Goal: Information Seeking & Learning: Learn about a topic

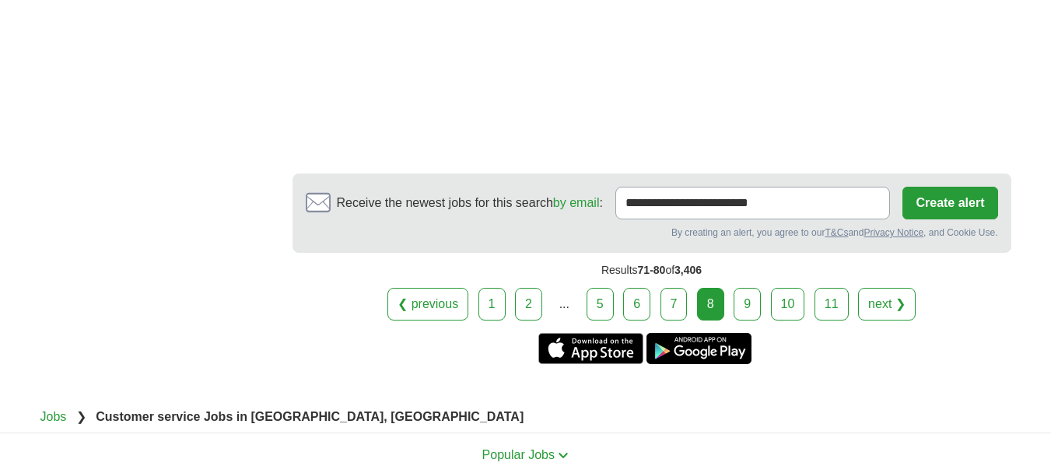
scroll to position [3174, 0]
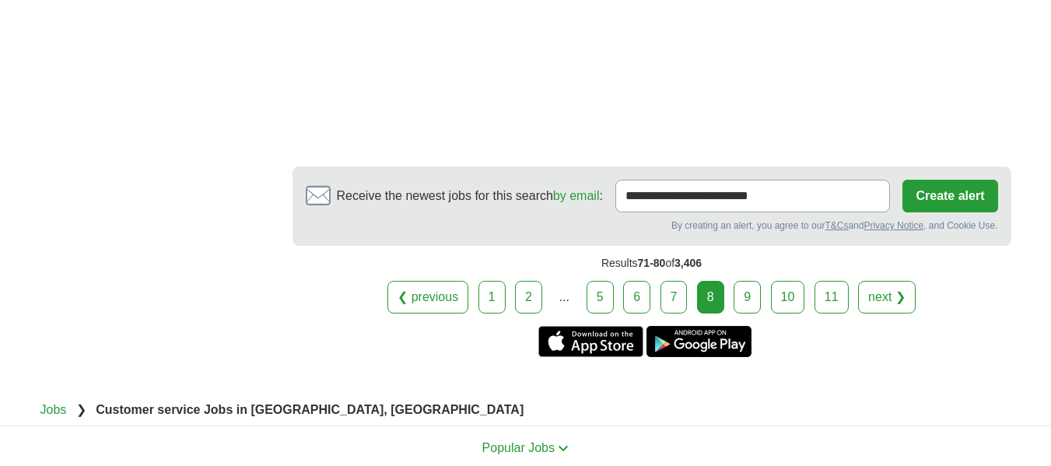
click at [753, 297] on link "9" at bounding box center [746, 297] width 27 height 33
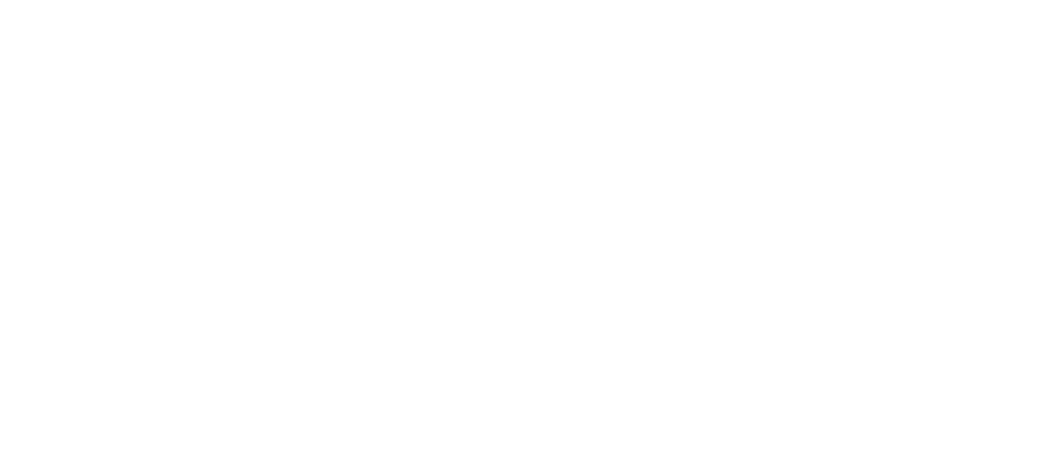
scroll to position [2994, 0]
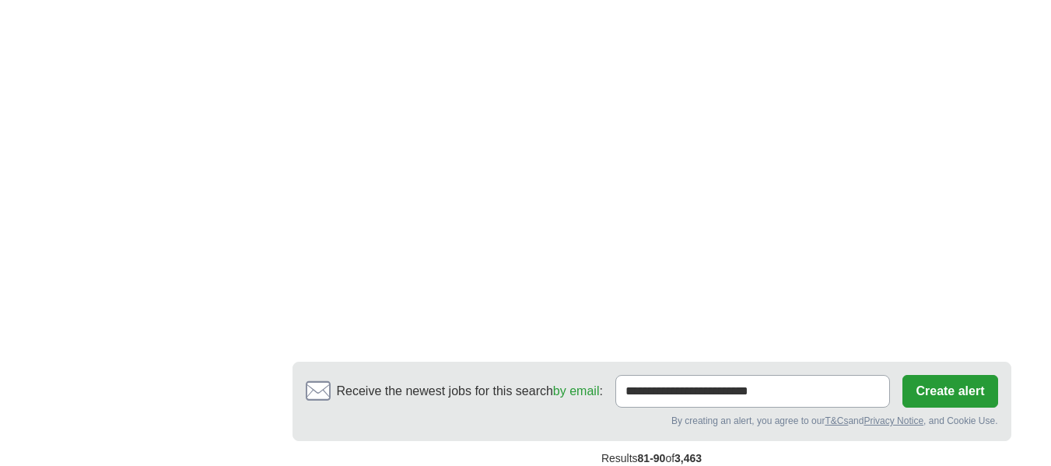
drag, startPoint x: 1062, startPoint y: 79, endPoint x: 1057, endPoint y: 471, distance: 392.0
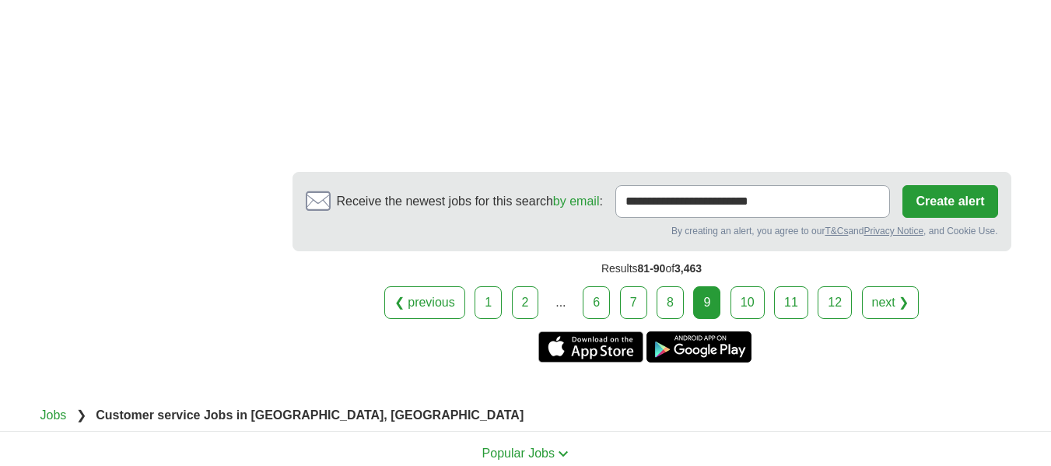
scroll to position [3204, 0]
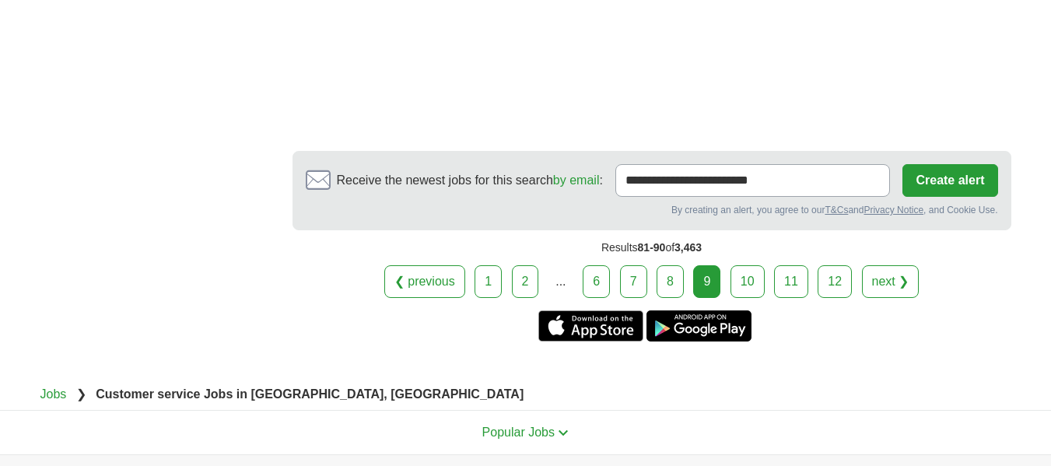
click at [739, 295] on link "10" at bounding box center [747, 281] width 34 height 33
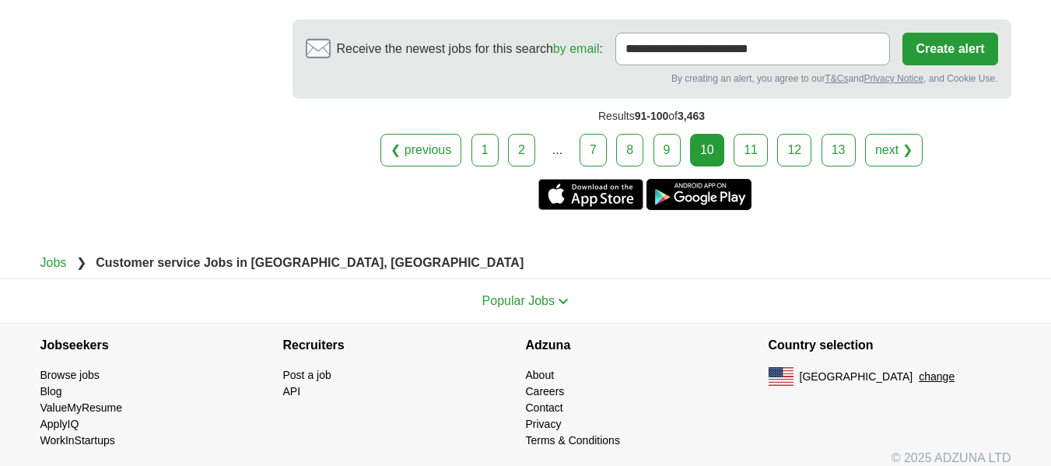
scroll to position [3253, 0]
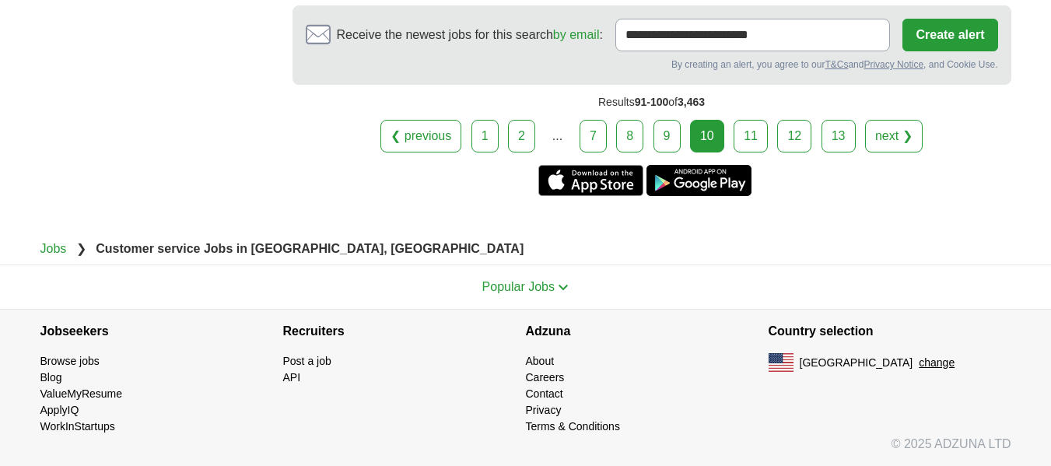
click at [750, 138] on link "11" at bounding box center [750, 136] width 34 height 33
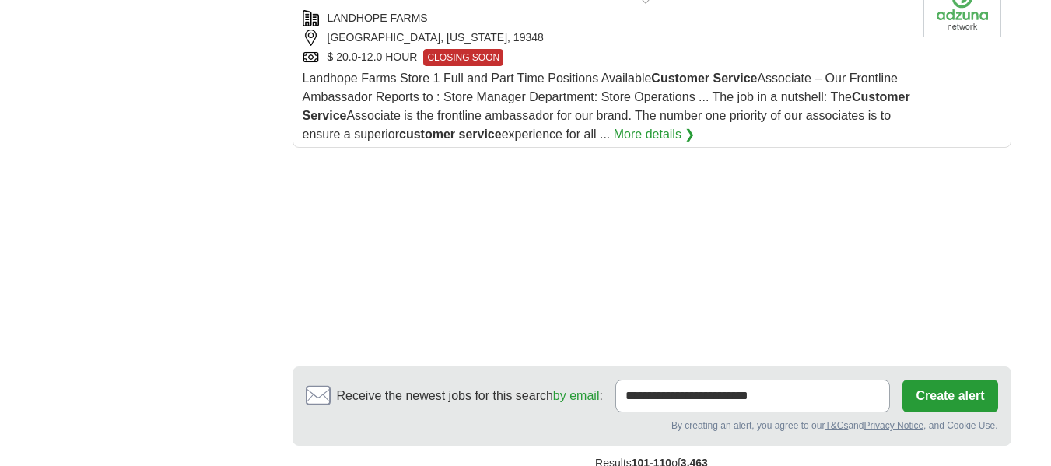
scroll to position [2232, 0]
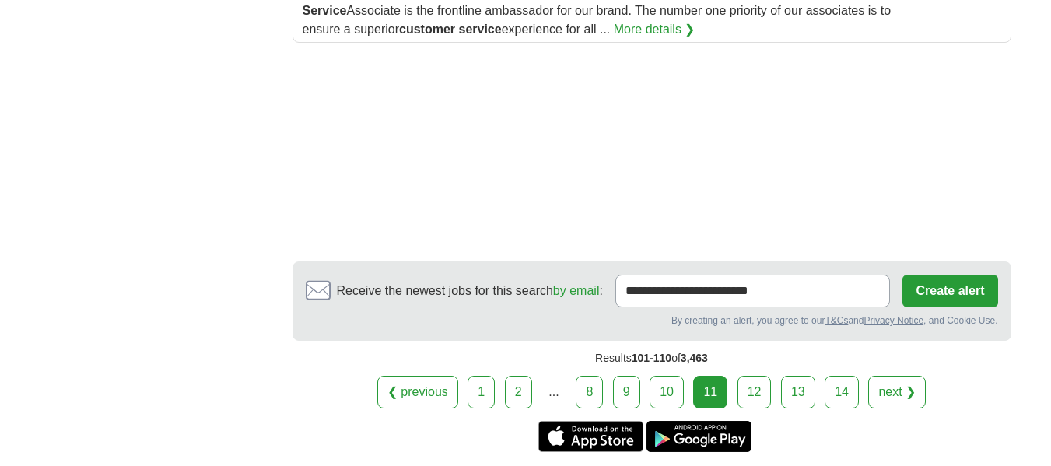
click at [767, 383] on link "12" at bounding box center [754, 392] width 34 height 33
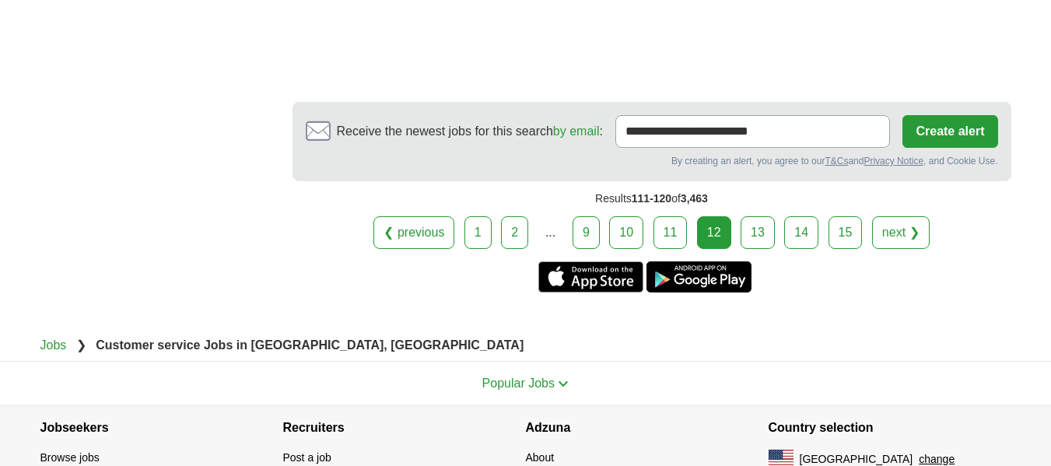
scroll to position [3347, 0]
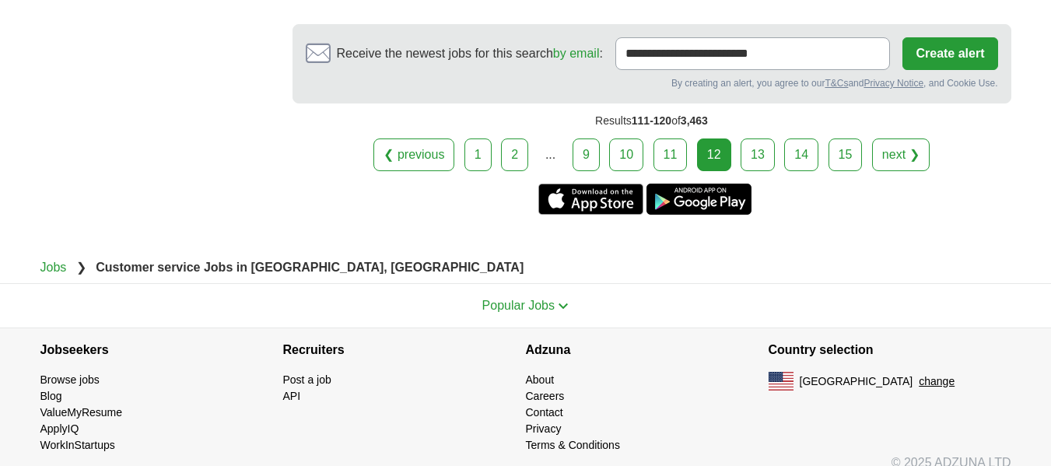
click at [765, 142] on link "13" at bounding box center [757, 154] width 34 height 33
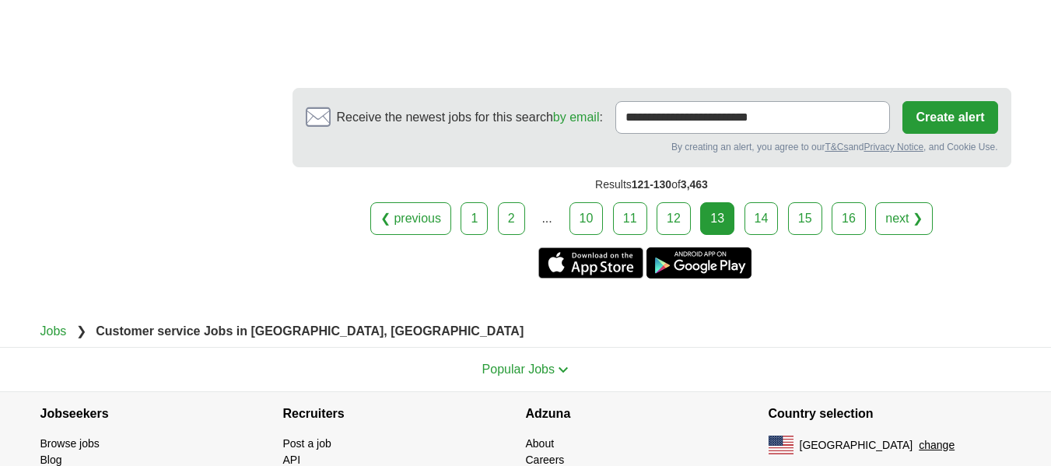
scroll to position [3078, 0]
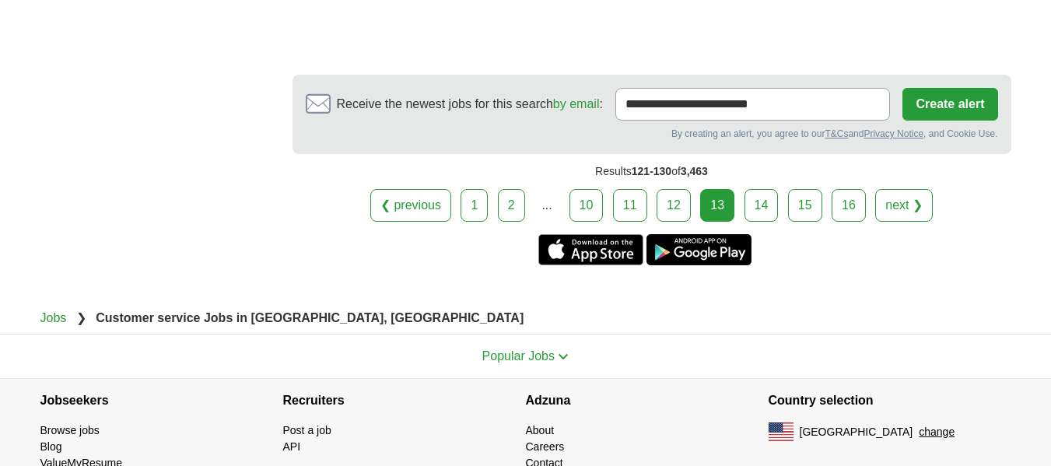
click at [758, 189] on link "14" at bounding box center [761, 205] width 34 height 33
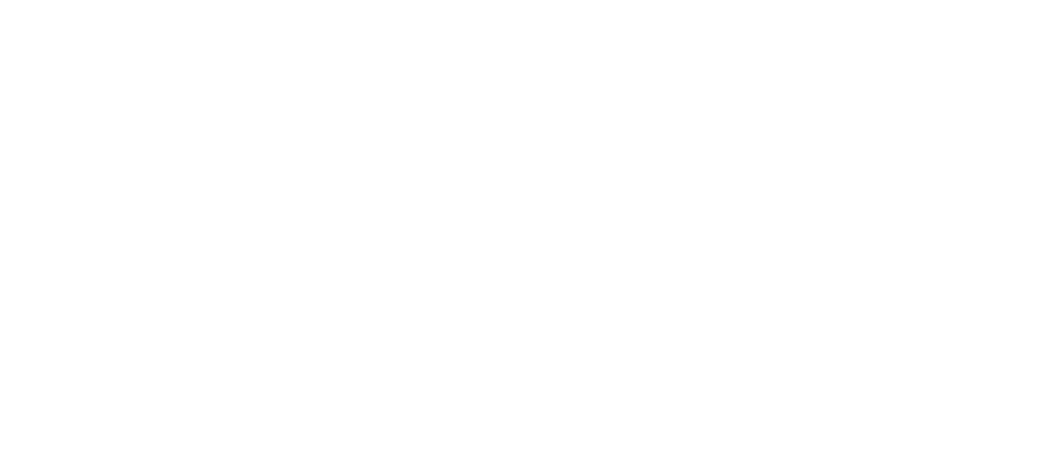
scroll to position [3040, 0]
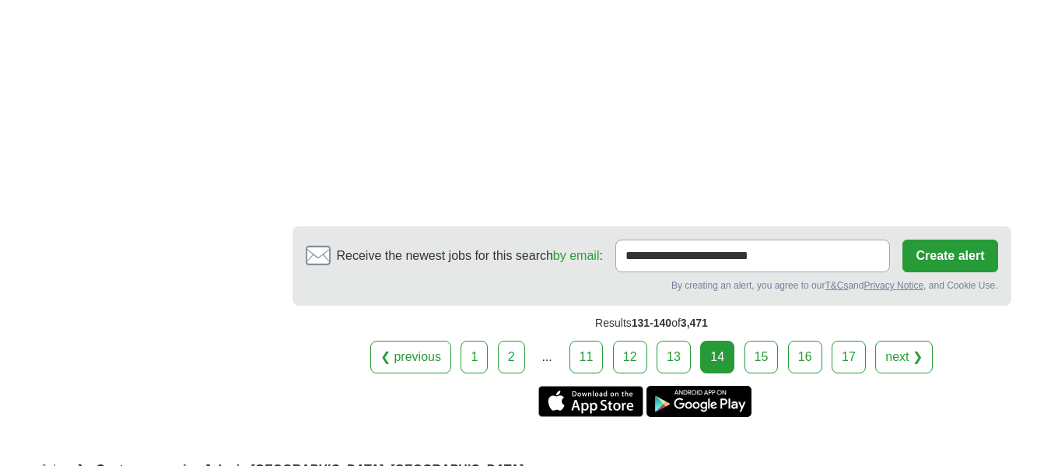
click at [771, 373] on link "15" at bounding box center [761, 357] width 34 height 33
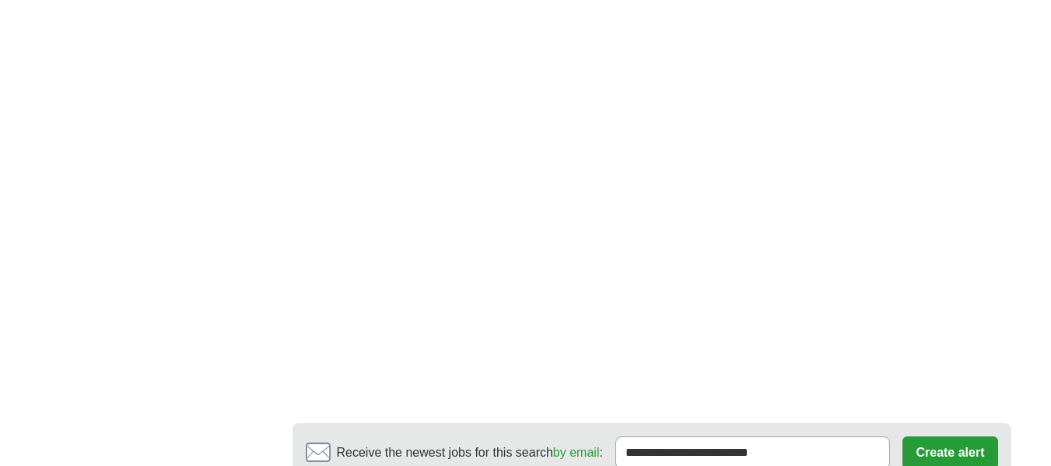
scroll to position [2945, 0]
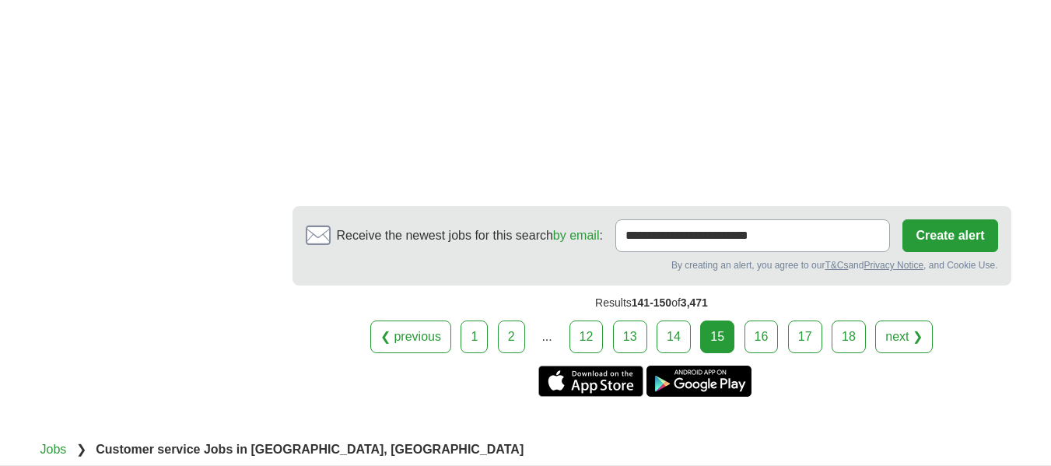
click at [776, 320] on link "16" at bounding box center [761, 336] width 34 height 33
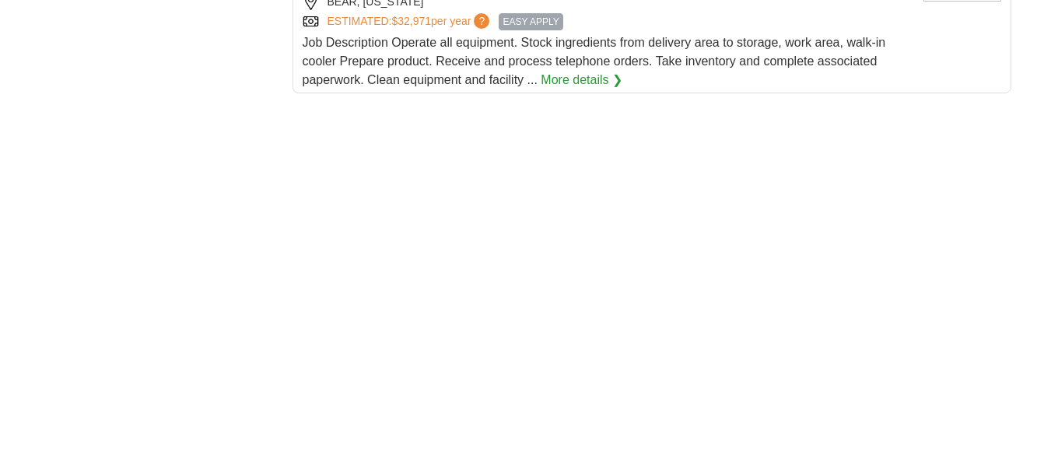
scroll to position [2871, 0]
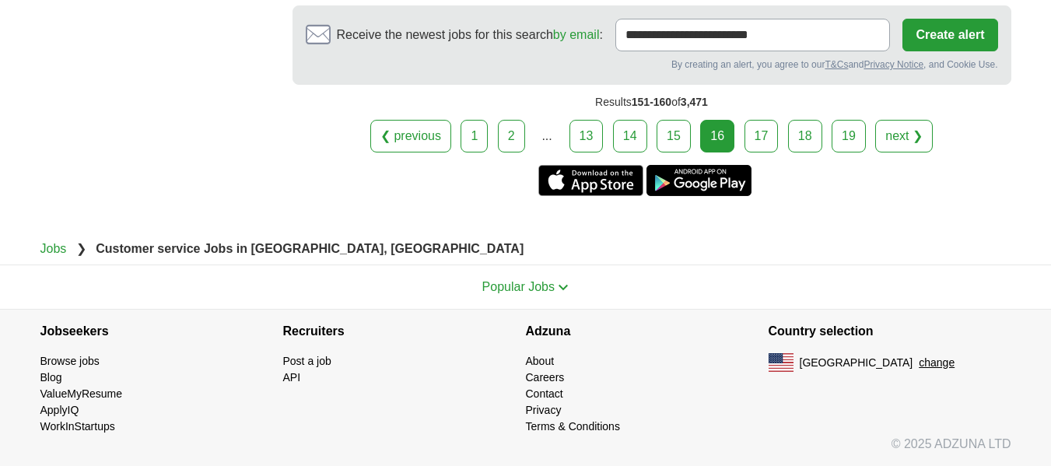
click at [762, 125] on link "17" at bounding box center [761, 136] width 34 height 33
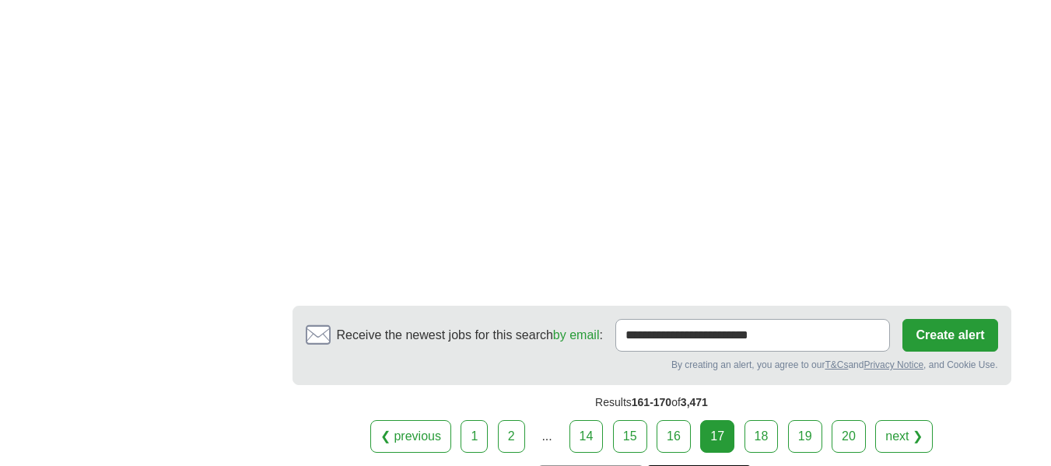
scroll to position [2985, 0]
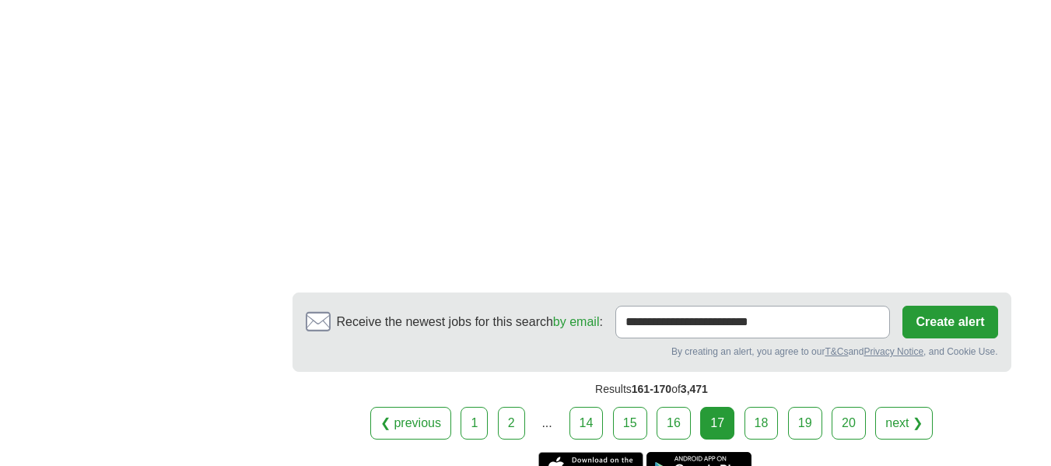
click at [750, 407] on link "18" at bounding box center [761, 423] width 34 height 33
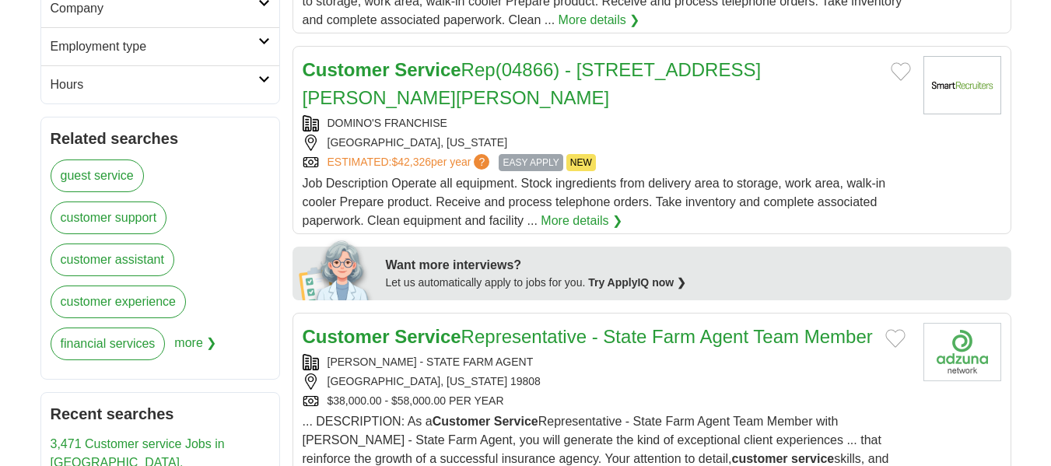
scroll to position [2149, 0]
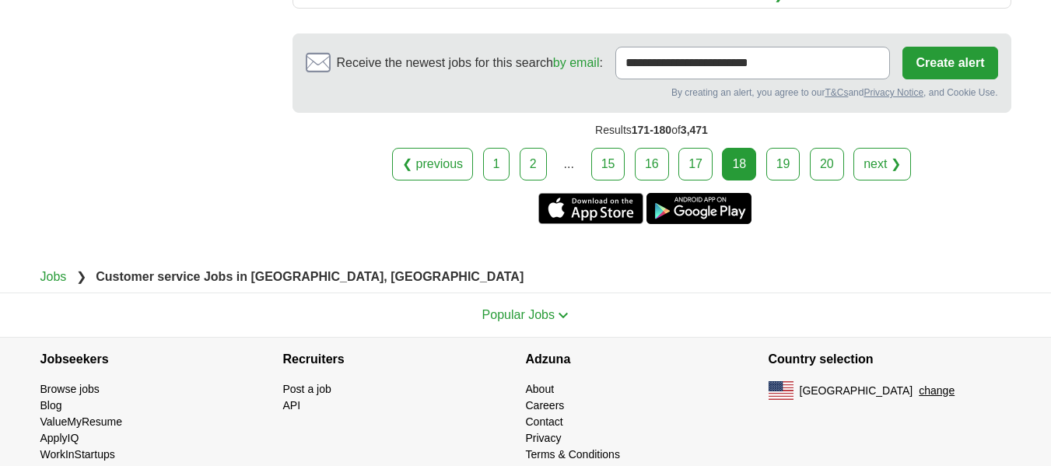
click at [787, 148] on link "19" at bounding box center [783, 164] width 34 height 33
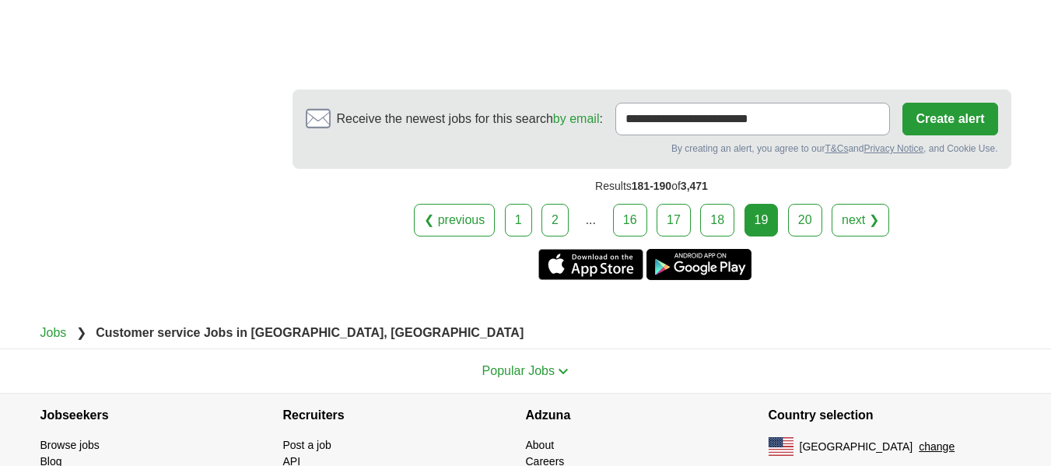
scroll to position [3088, 0]
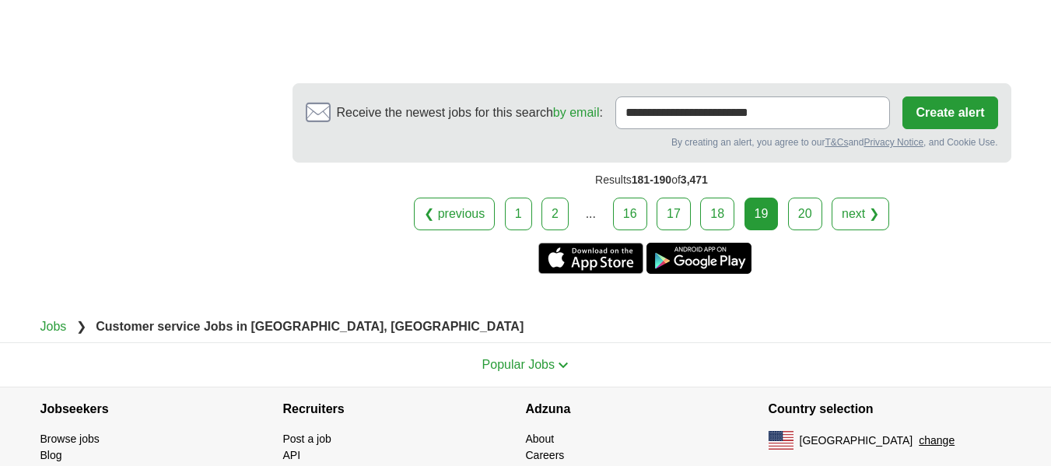
click at [815, 198] on link "20" at bounding box center [805, 214] width 34 height 33
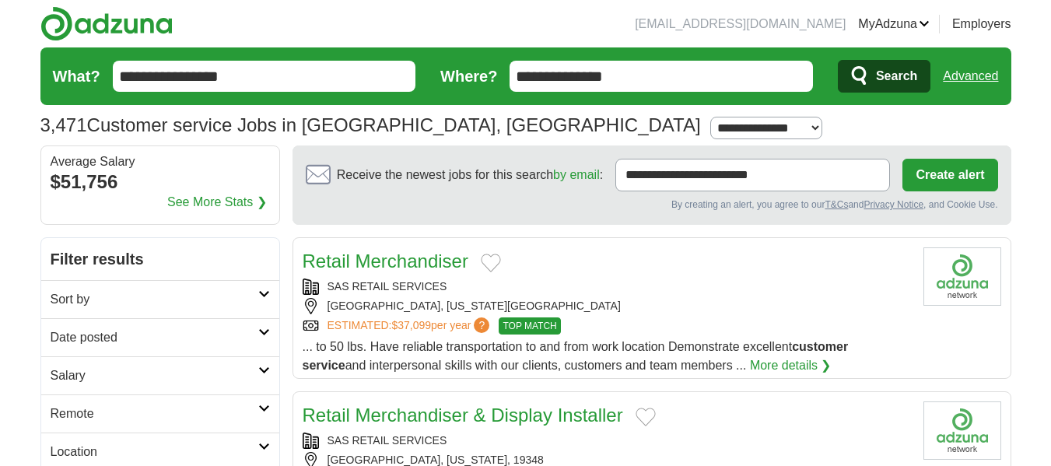
click at [913, 21] on link "MyAdzuna" at bounding box center [894, 24] width 72 height 19
click at [0, 0] on link "Alerts" at bounding box center [0, 0] width 0 height 0
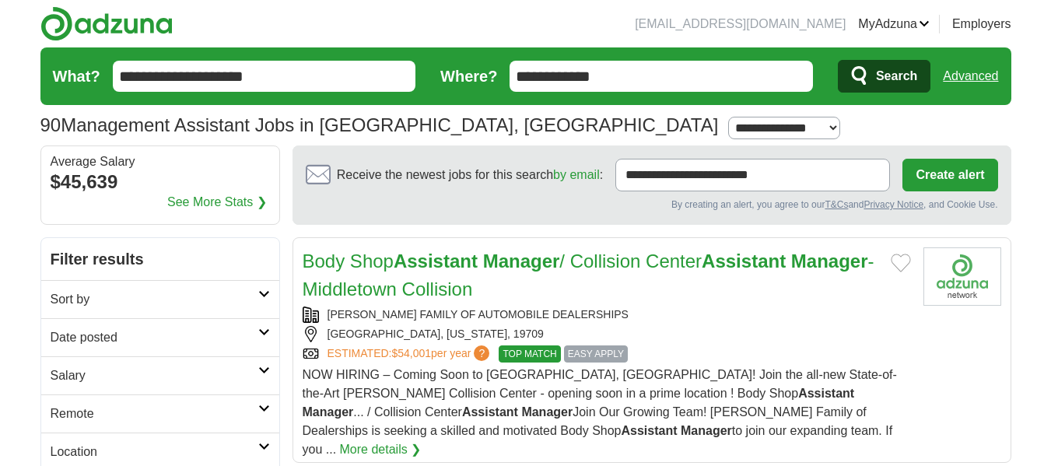
click at [728, 133] on select "**********" at bounding box center [784, 128] width 112 height 23
select select "**"
click at [728, 117] on select "**********" at bounding box center [784, 128] width 112 height 23
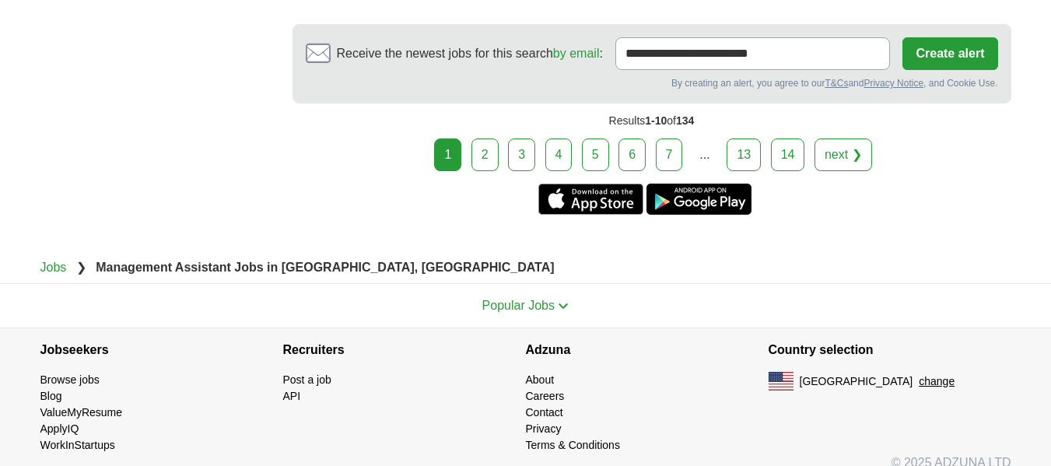
scroll to position [3326, 0]
click at [479, 150] on link "2" at bounding box center [484, 154] width 27 height 33
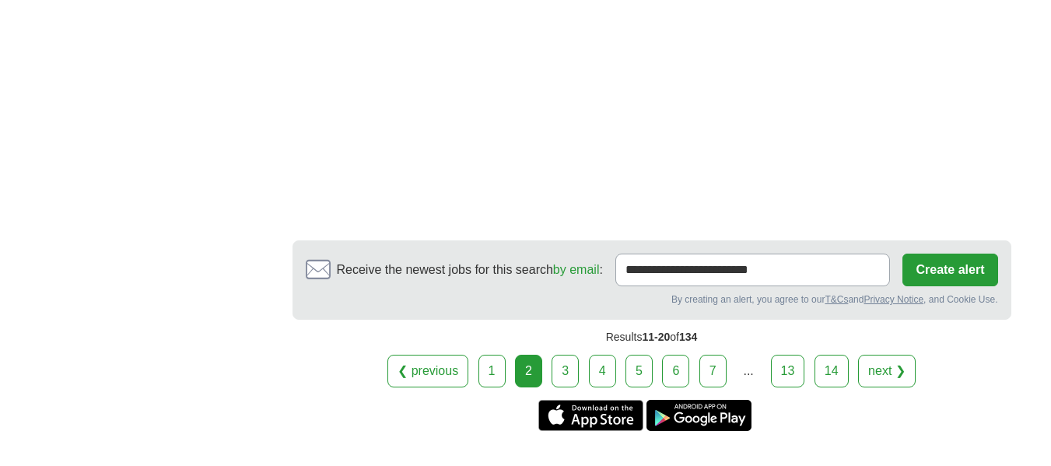
scroll to position [2997, 0]
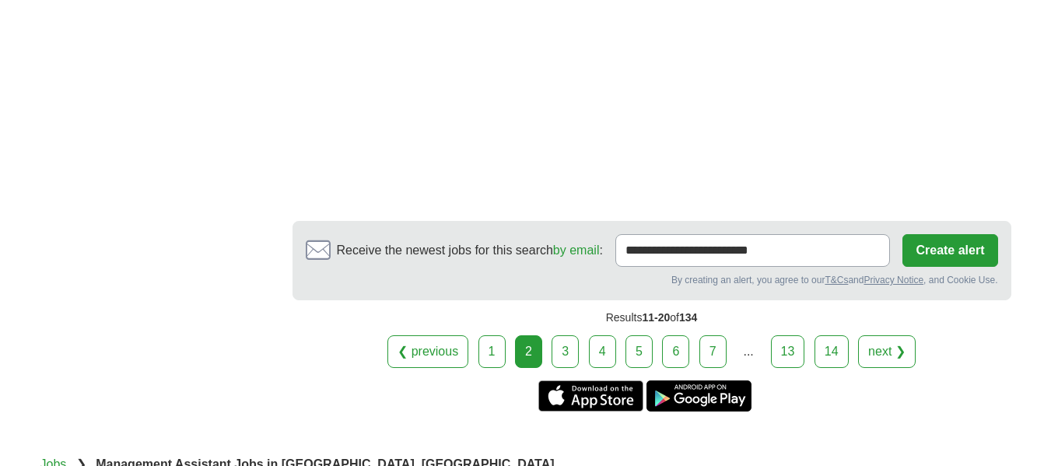
click at [565, 335] on link "3" at bounding box center [564, 351] width 27 height 33
click at [557, 335] on link "3" at bounding box center [564, 351] width 27 height 33
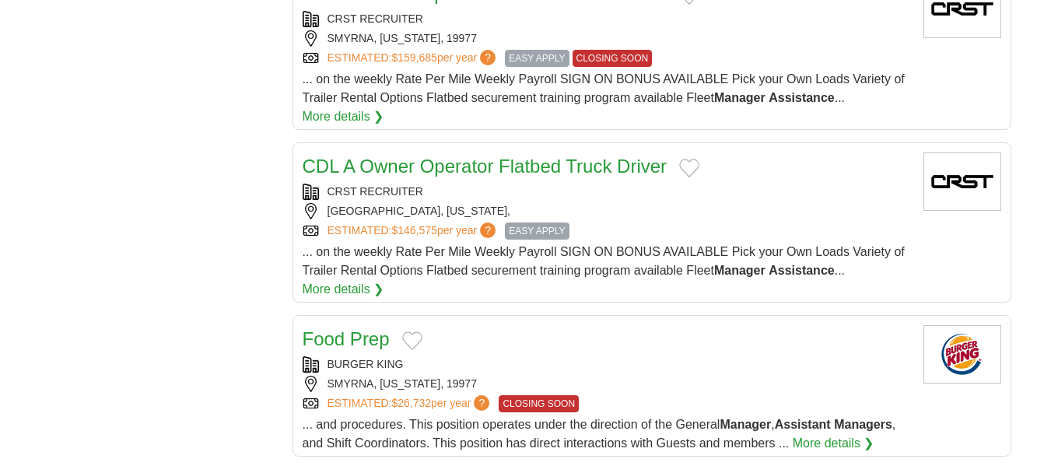
scroll to position [2820, 0]
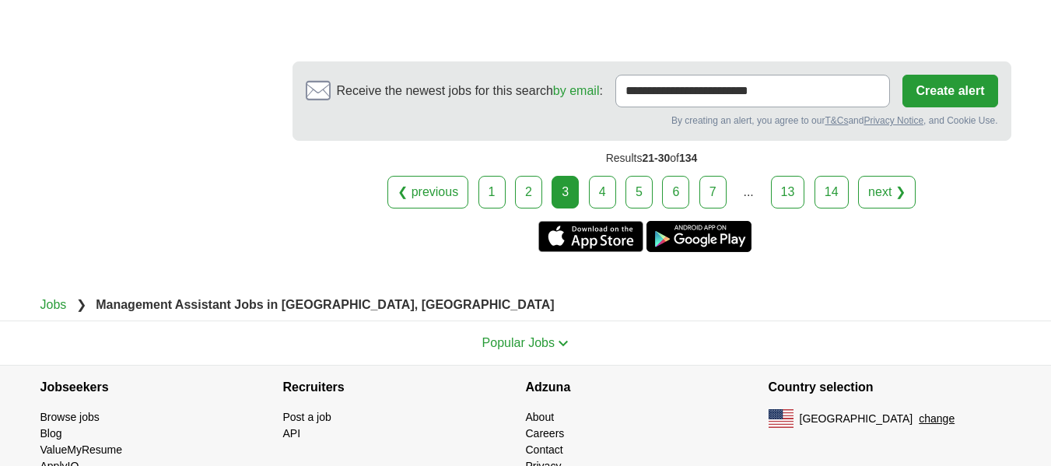
click at [596, 176] on link "4" at bounding box center [602, 192] width 27 height 33
click at [609, 176] on link "4" at bounding box center [602, 192] width 27 height 33
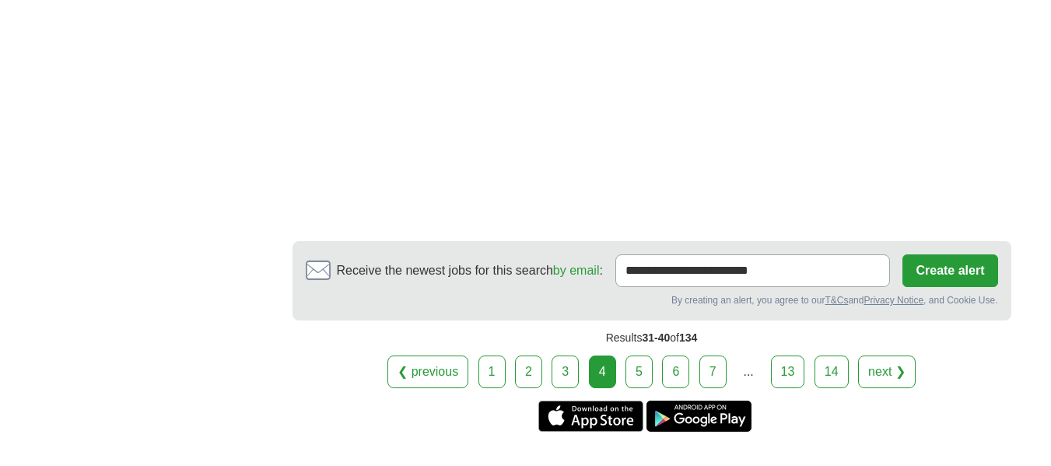
scroll to position [3273, 0]
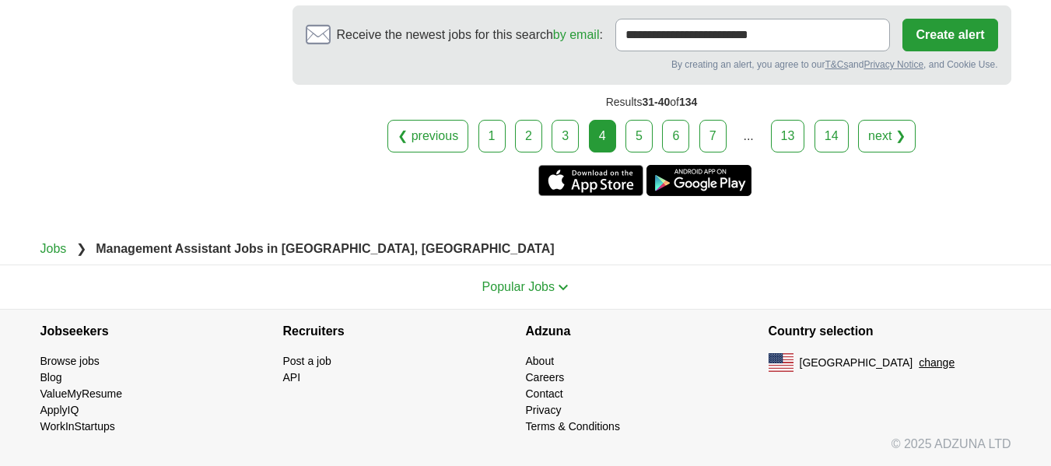
click at [635, 133] on link "5" at bounding box center [638, 136] width 27 height 33
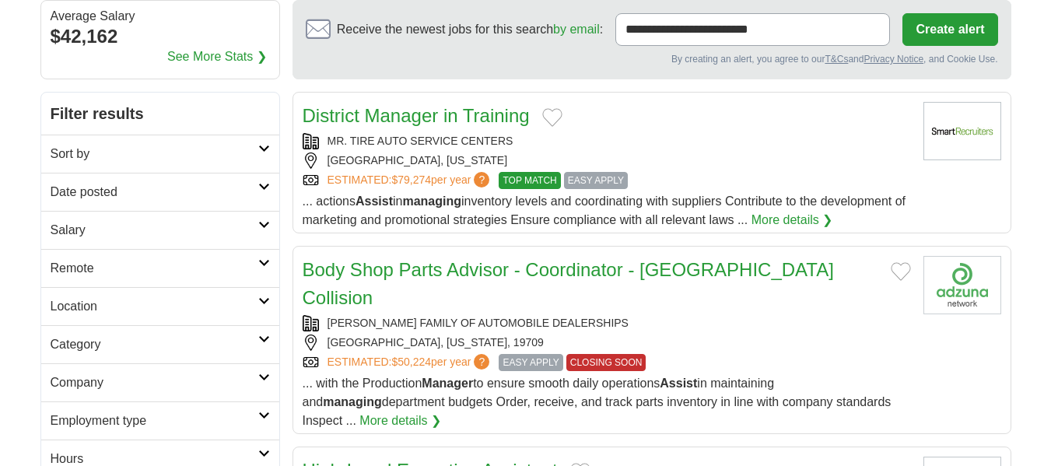
scroll to position [159, 0]
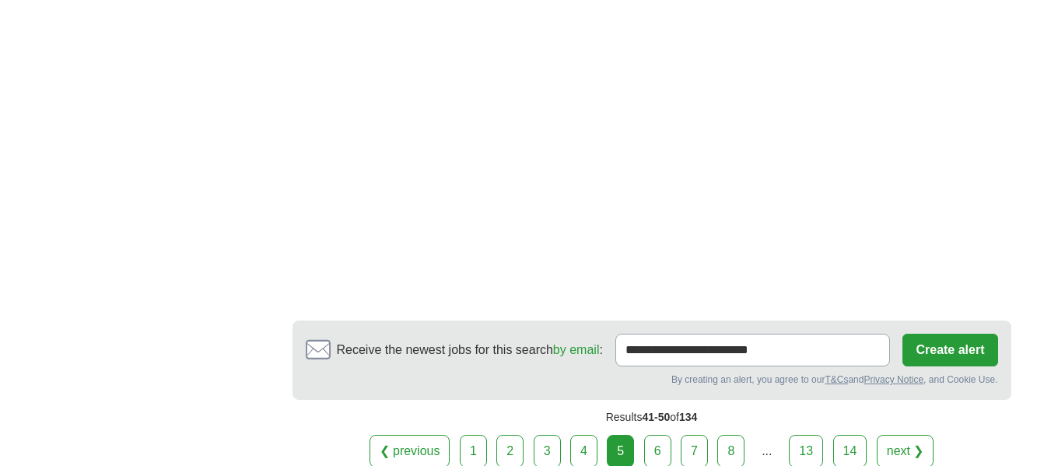
scroll to position [2549, 0]
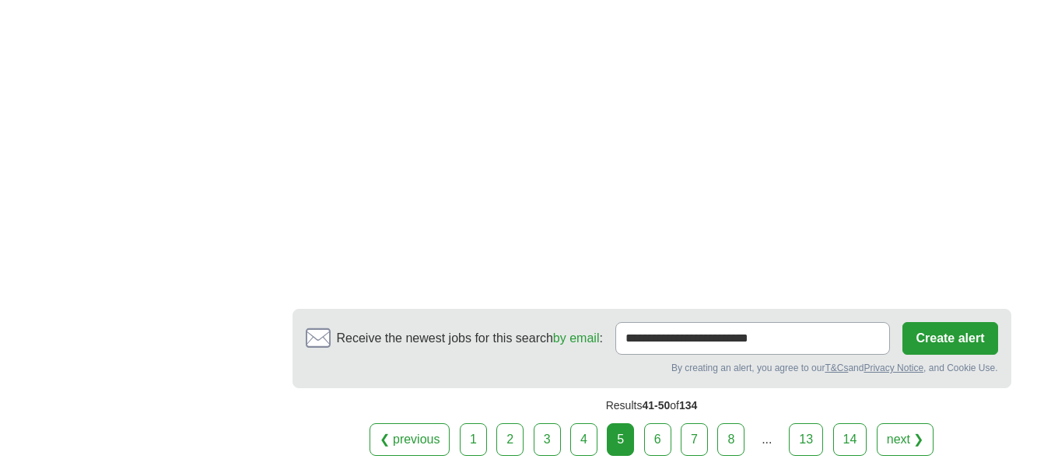
click at [669, 423] on link "6" at bounding box center [657, 439] width 27 height 33
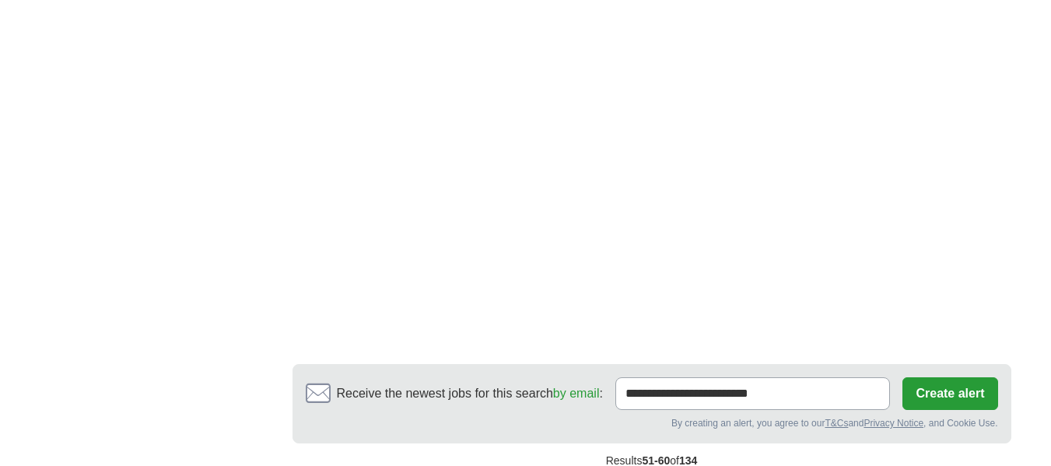
scroll to position [2796, 0]
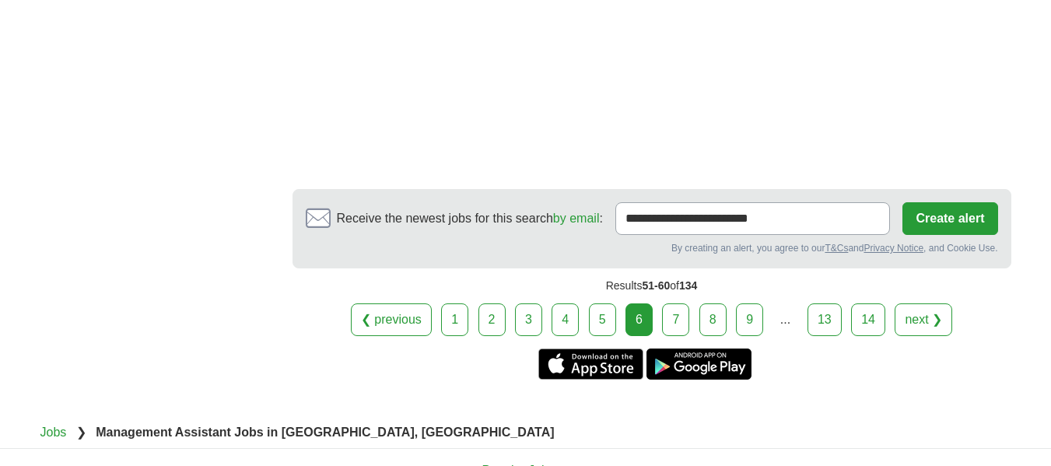
click at [679, 303] on link "7" at bounding box center [675, 319] width 27 height 33
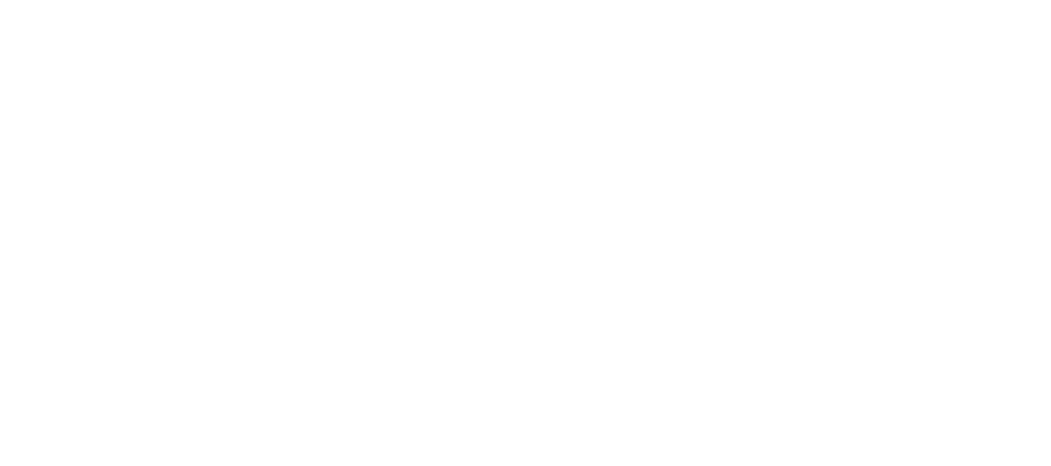
scroll to position [3179, 0]
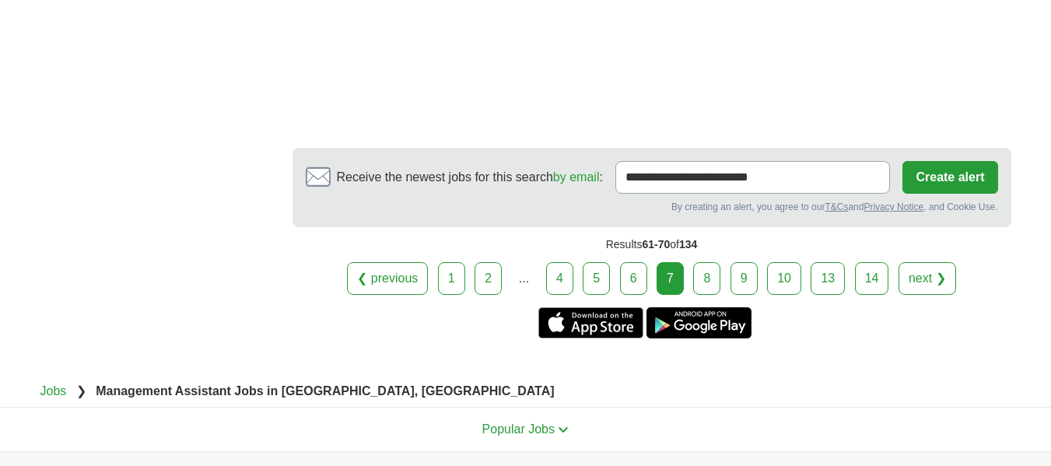
click at [705, 262] on link "8" at bounding box center [706, 278] width 27 height 33
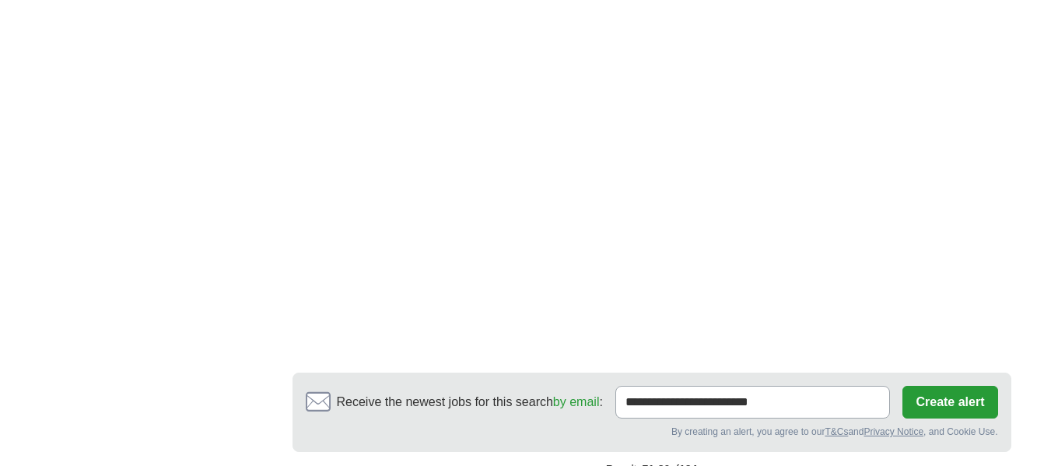
scroll to position [2661, 0]
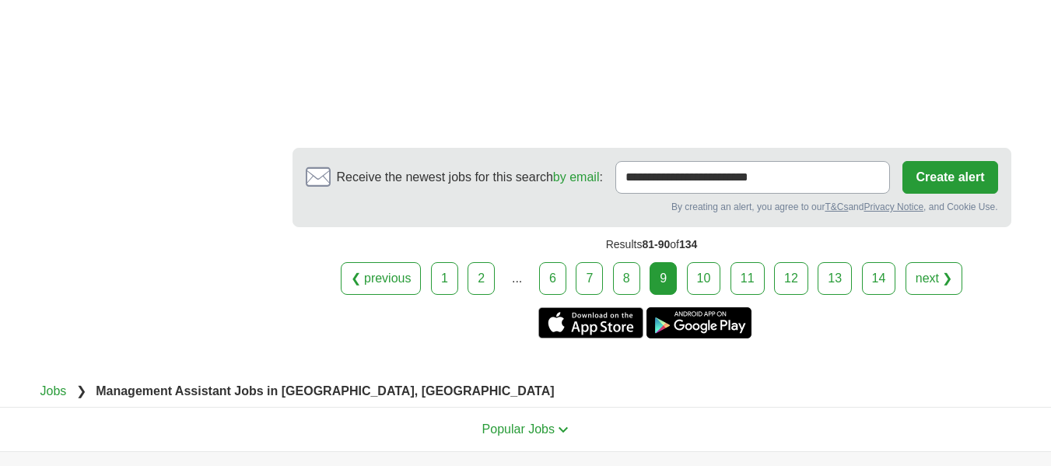
scroll to position [2777, 0]
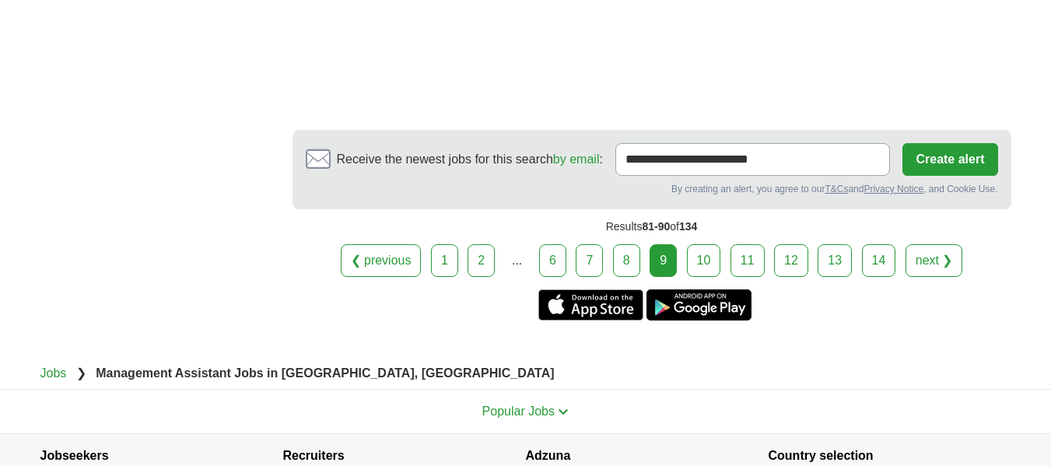
click at [726, 244] on div "❮ previous 1 2 ... 6 7 8 9 next ❯" at bounding box center [651, 260] width 719 height 33
click at [703, 244] on link "10" at bounding box center [704, 260] width 34 height 33
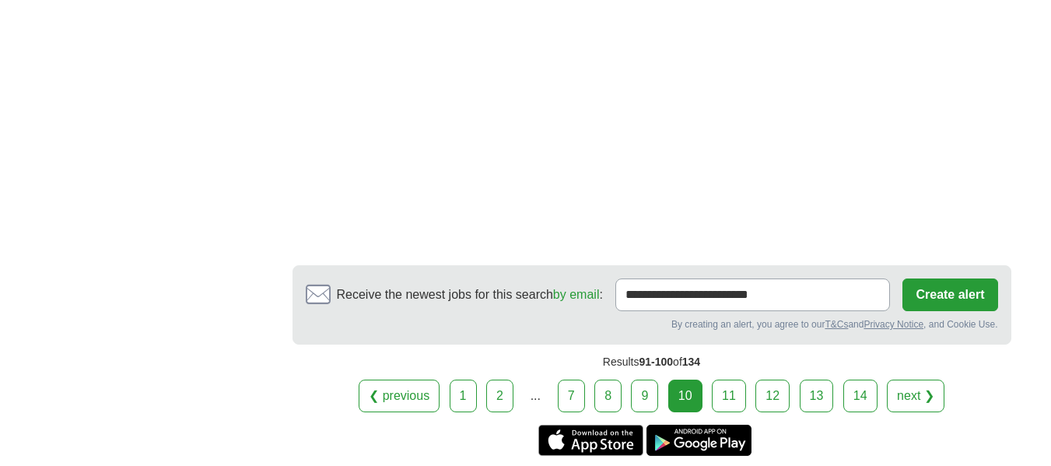
scroll to position [2491, 0]
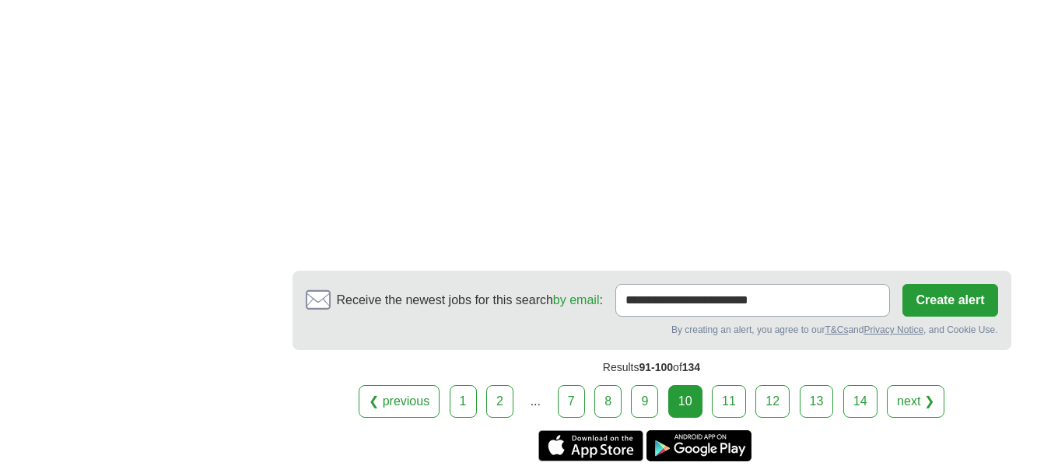
click at [739, 385] on link "11" at bounding box center [729, 401] width 34 height 33
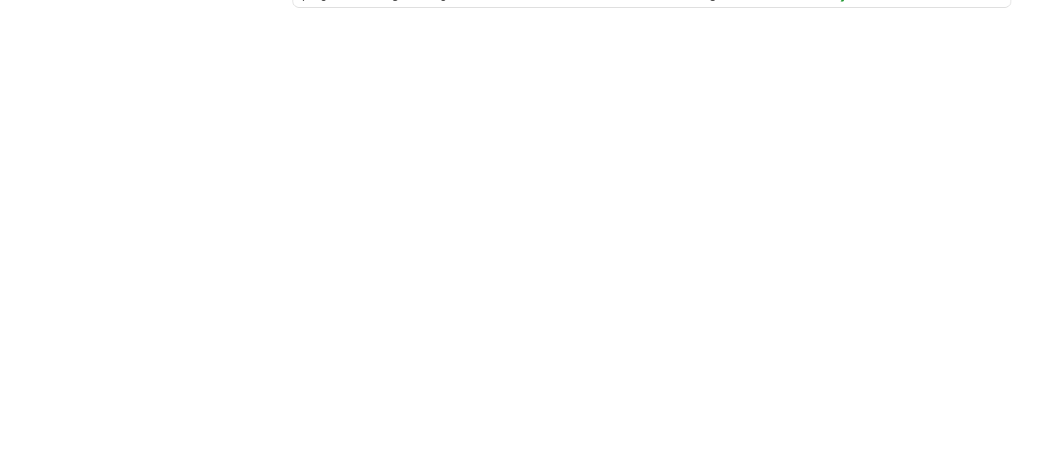
scroll to position [2921, 0]
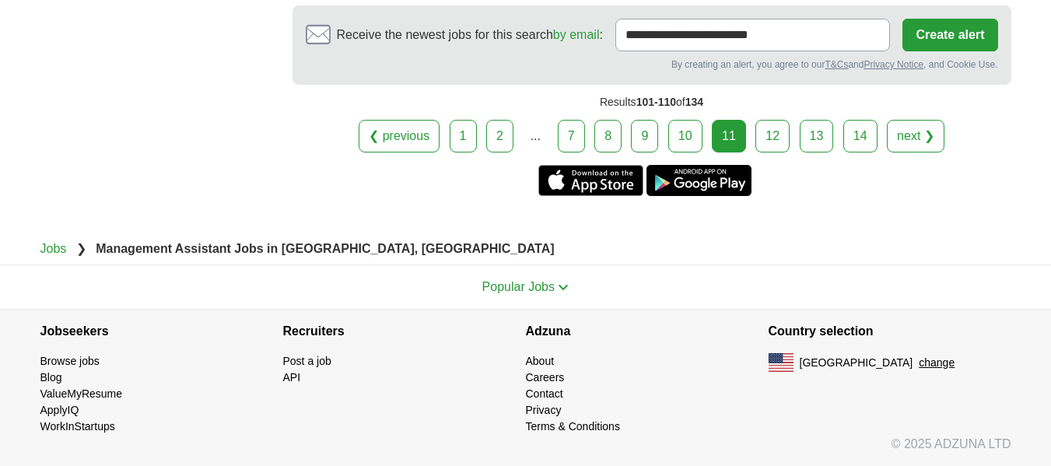
click at [766, 133] on link "12" at bounding box center [772, 136] width 34 height 33
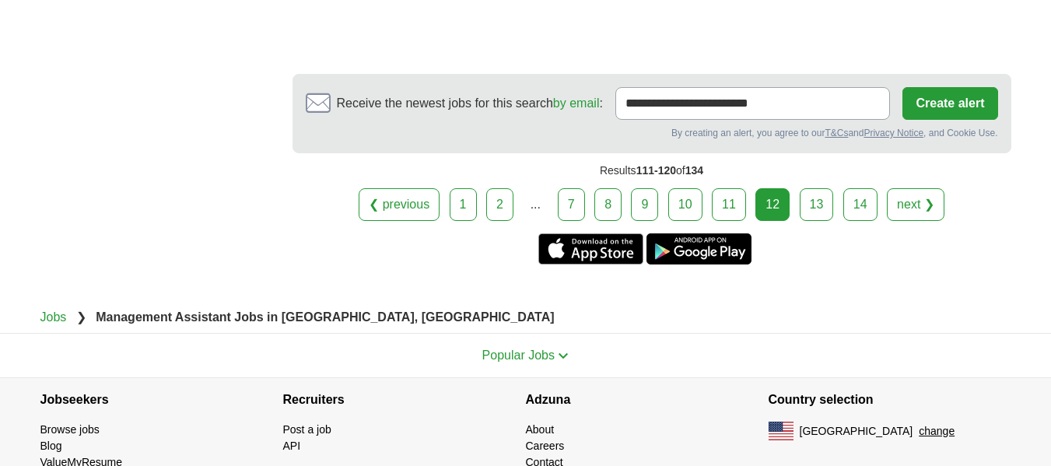
scroll to position [2319, 0]
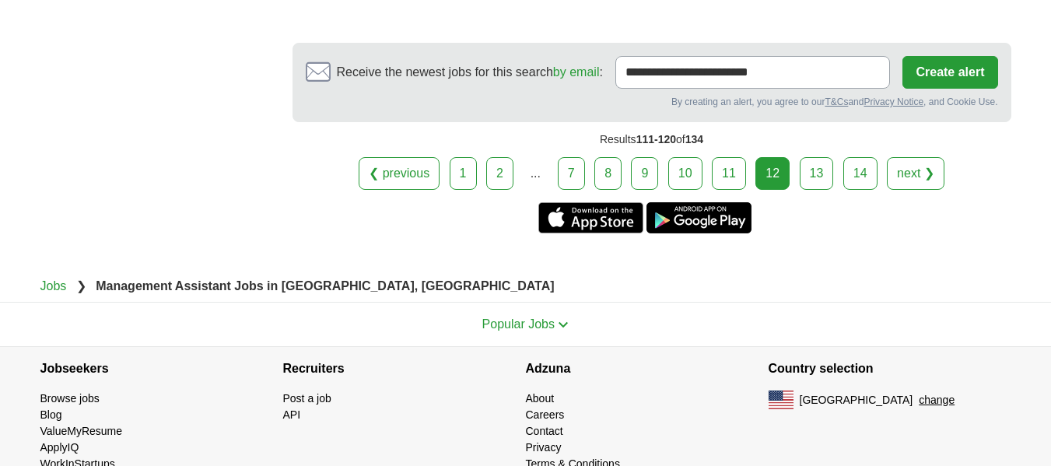
click at [816, 157] on link "13" at bounding box center [817, 173] width 34 height 33
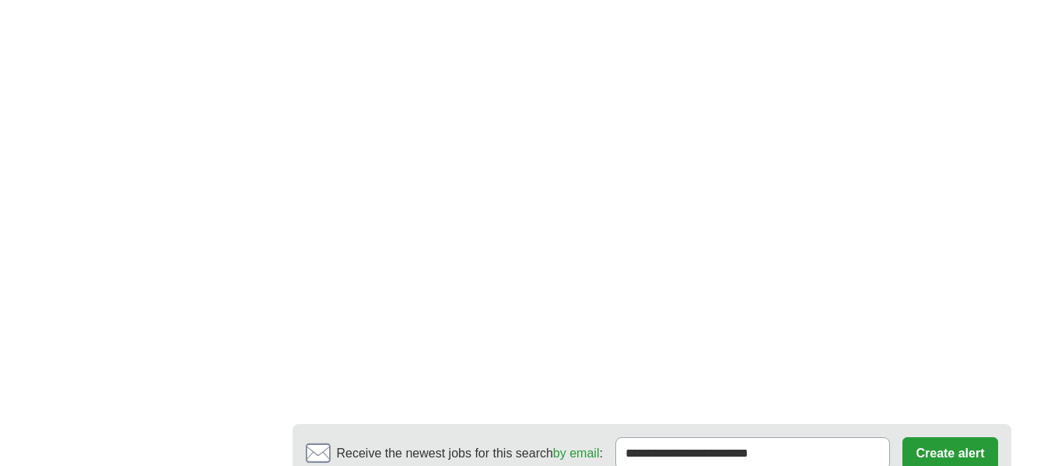
scroll to position [2434, 0]
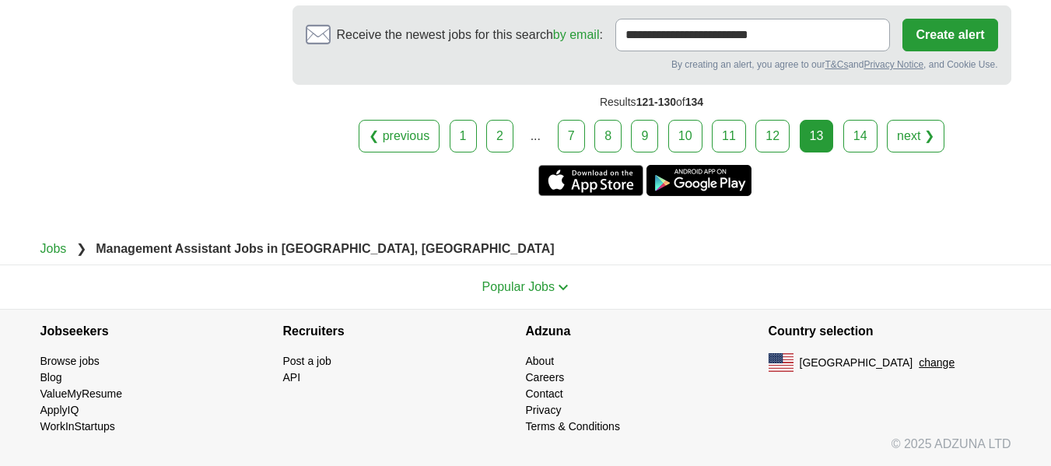
click at [852, 141] on link "14" at bounding box center [860, 136] width 34 height 33
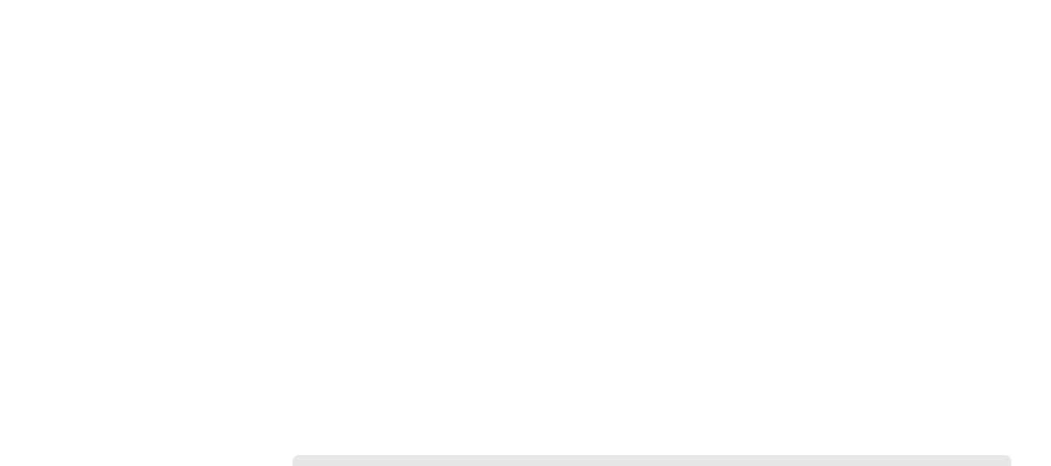
scroll to position [2070, 0]
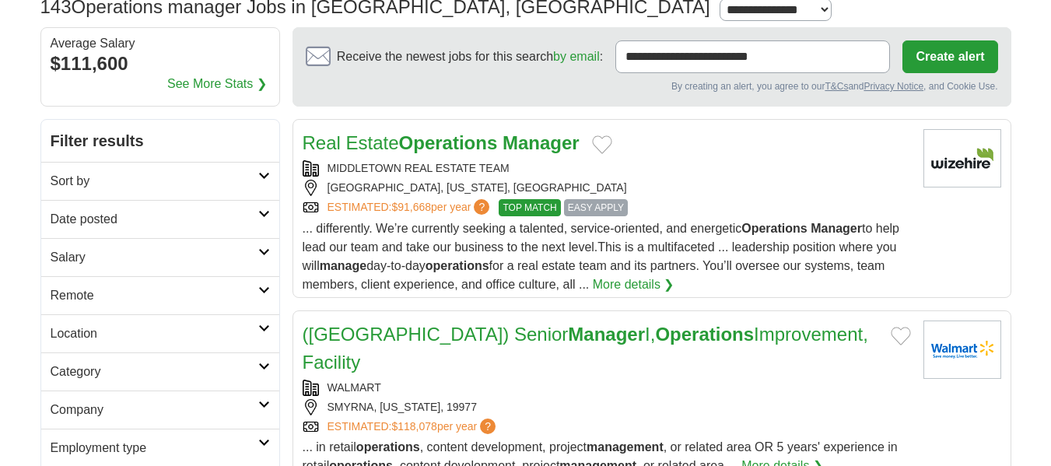
scroll to position [128, 0]
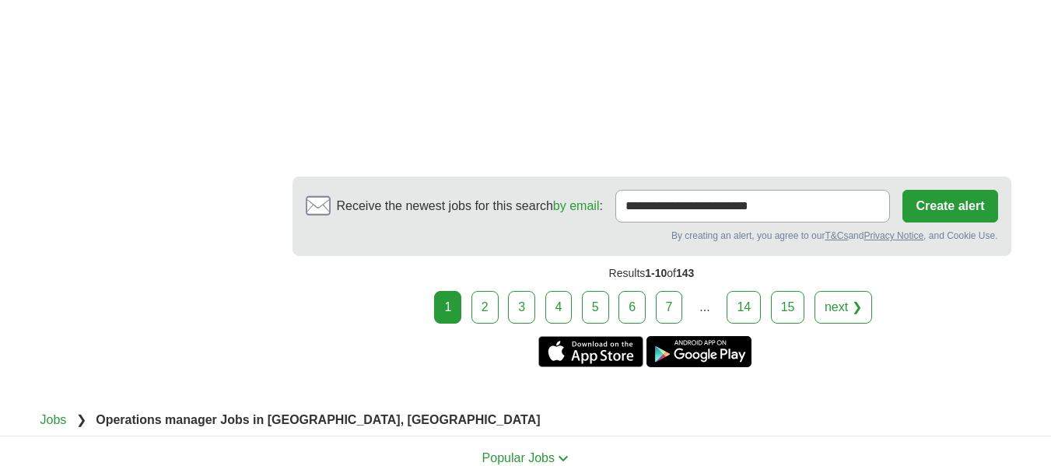
scroll to position [2801, 0]
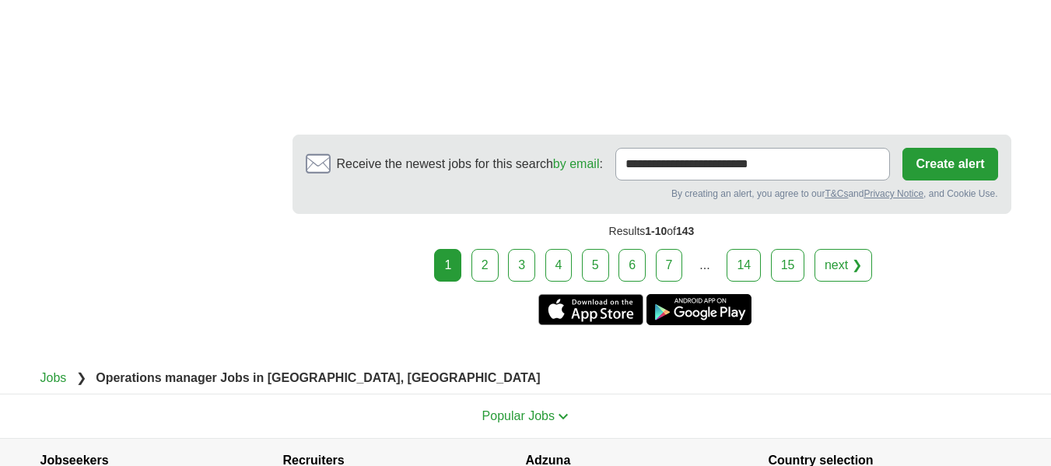
click at [488, 249] on link "2" at bounding box center [484, 265] width 27 height 33
